Goal: Navigation & Orientation: Go to known website

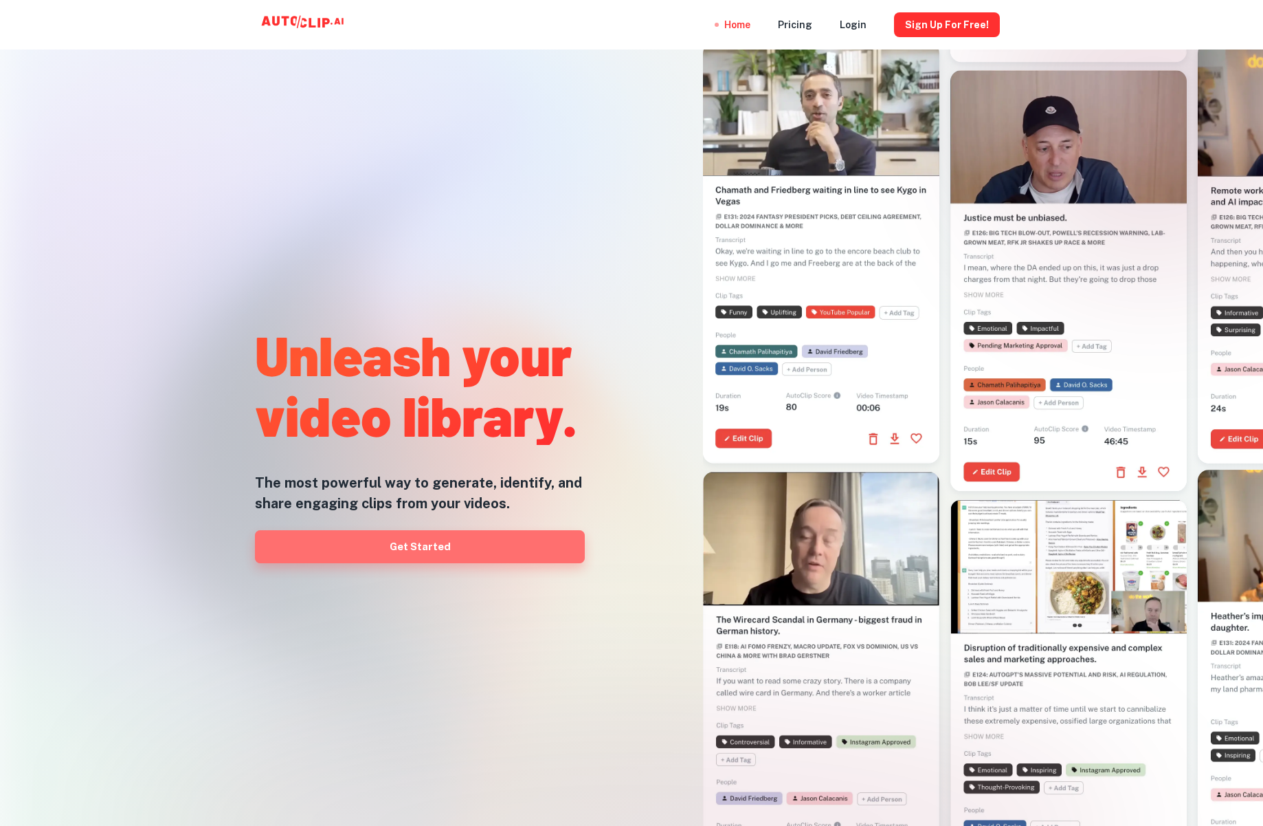
click at [555, 556] on link "Get Started" at bounding box center [420, 546] width 330 height 33
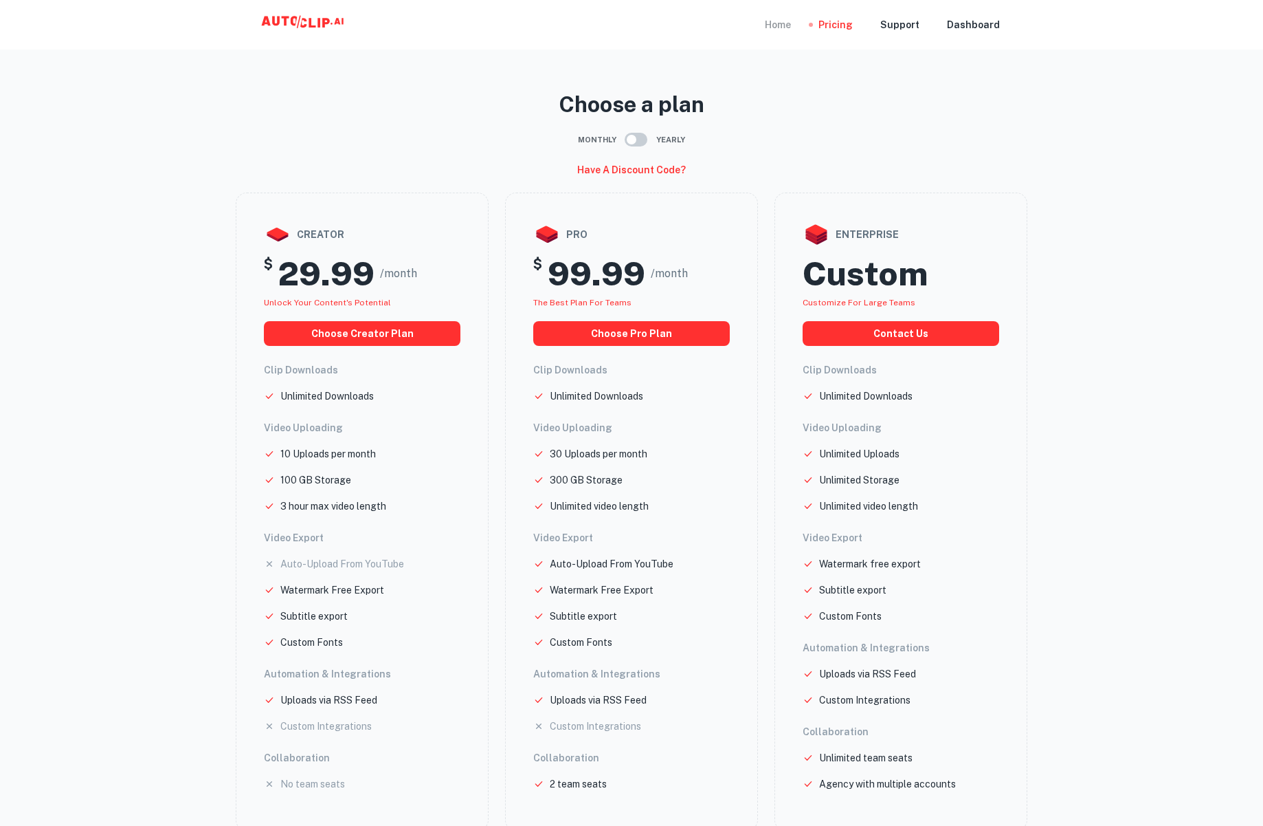
click at [775, 23] on div "Home" at bounding box center [778, 24] width 26 height 49
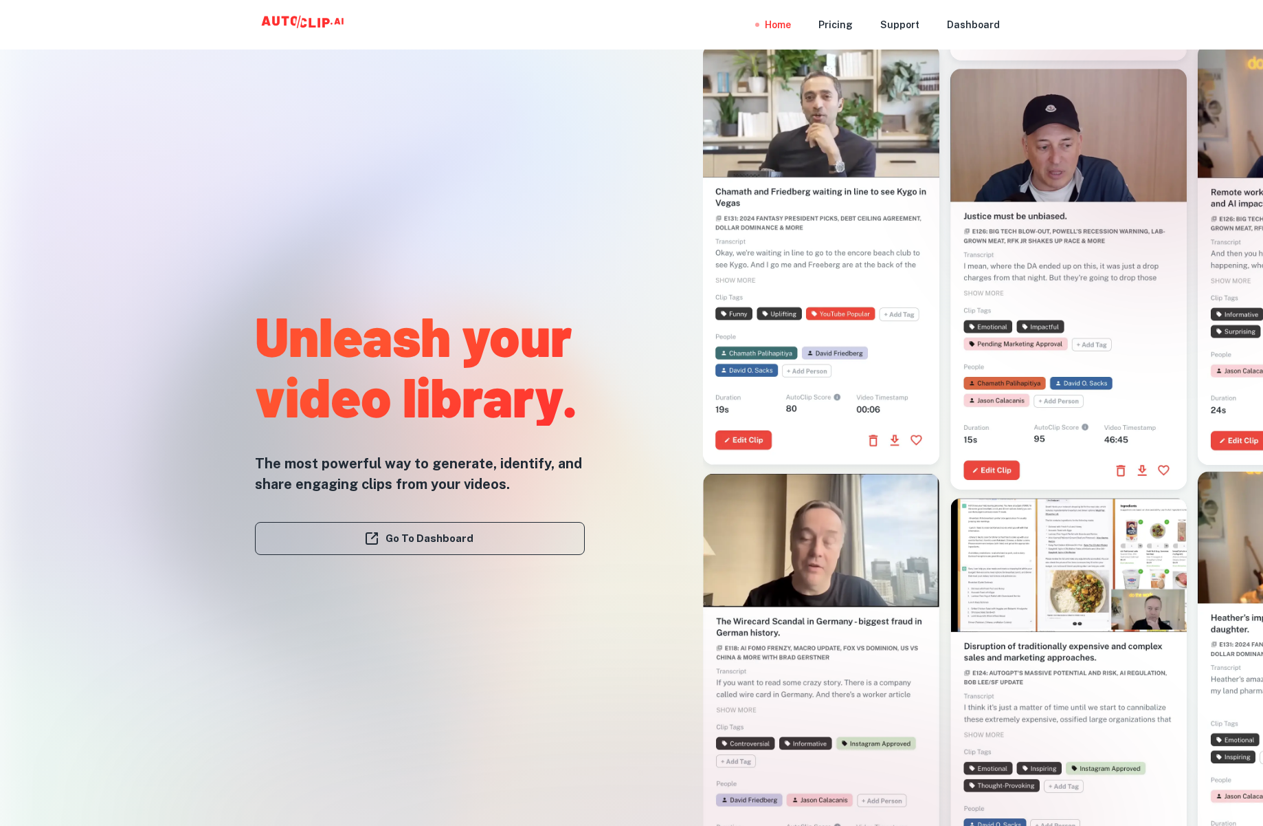
click at [505, 542] on link "Go To Dashboard" at bounding box center [420, 538] width 330 height 33
